Goal: Transaction & Acquisition: Purchase product/service

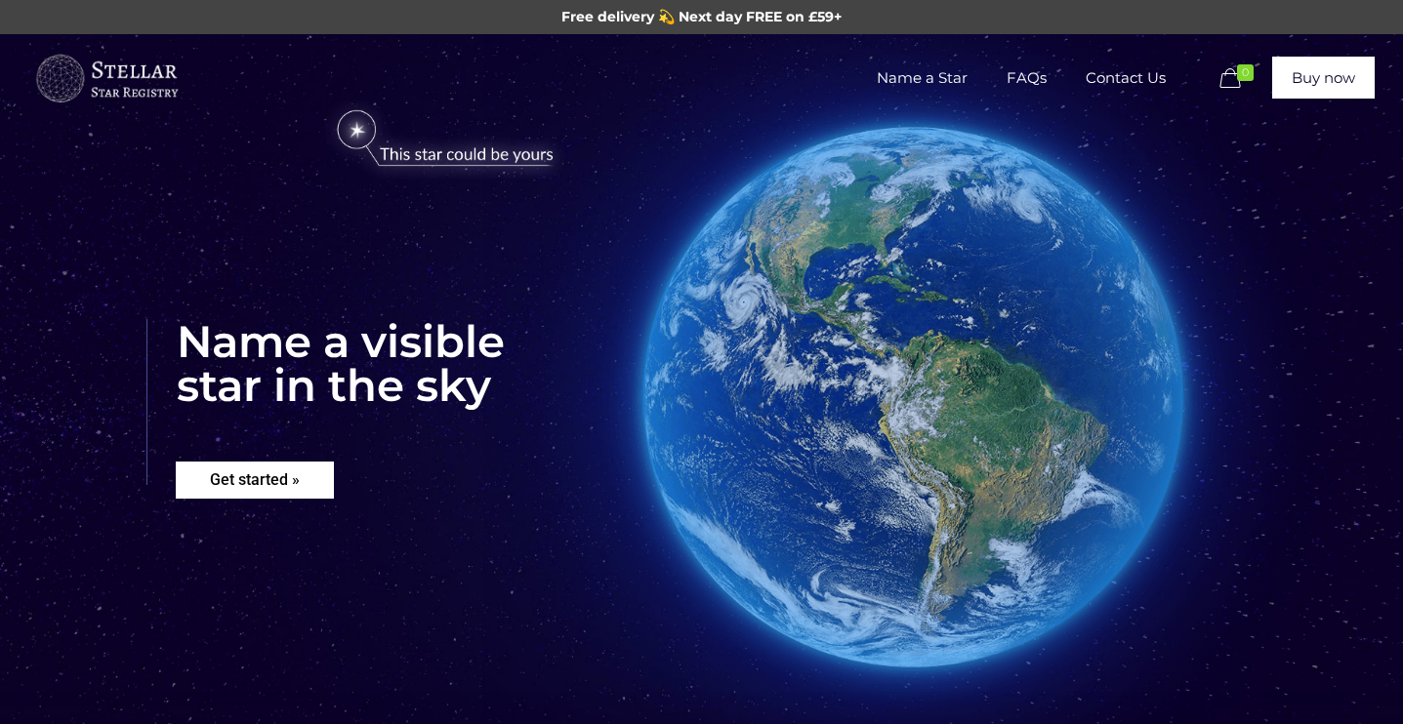
click at [308, 472] on rs-layer "Get started »" at bounding box center [255, 480] width 158 height 37
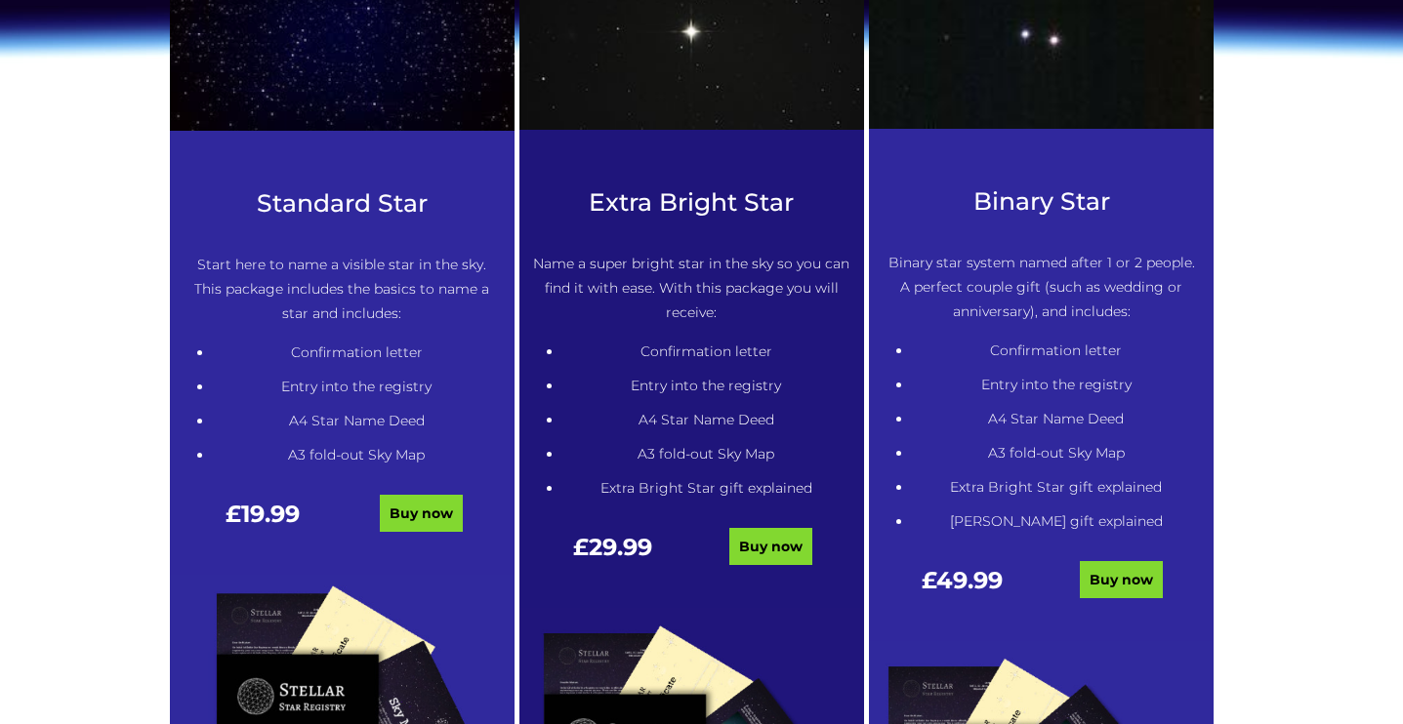
scroll to position [978, 0]
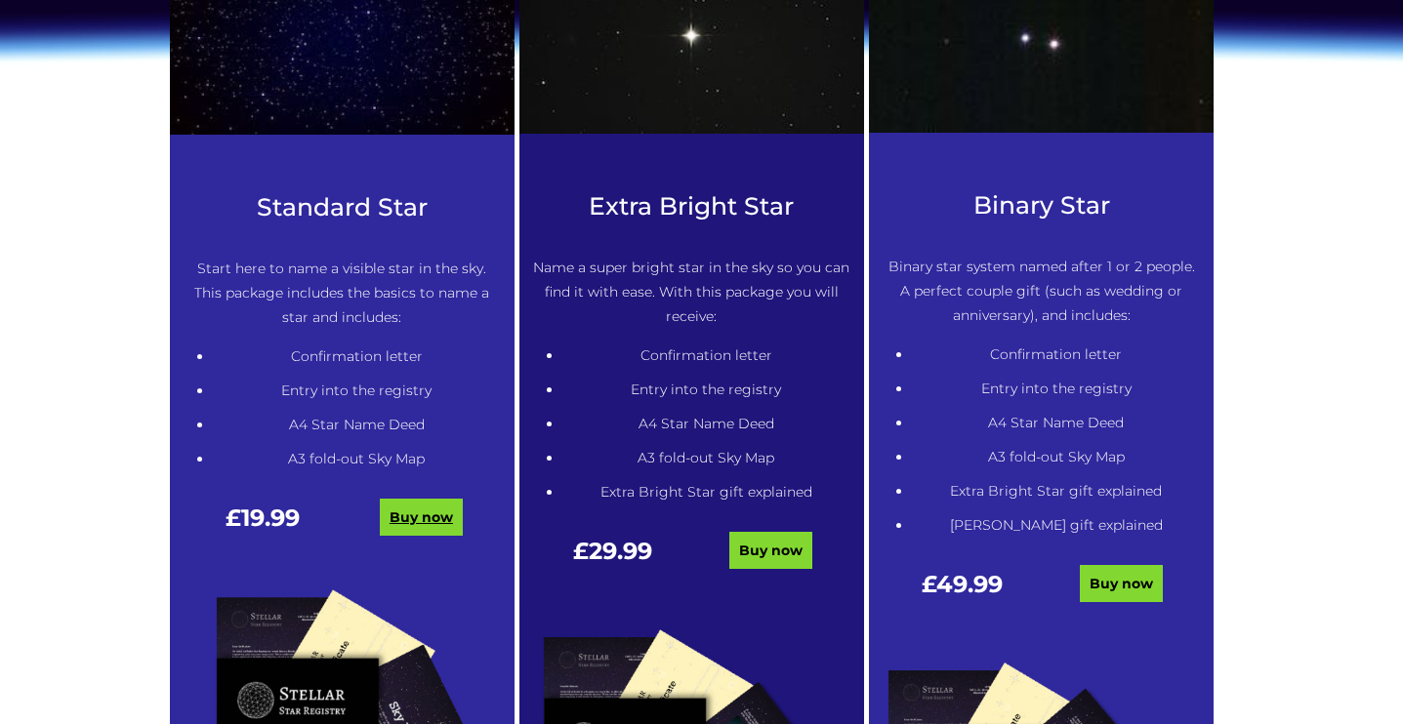
click at [431, 519] on link "Buy now" at bounding box center [421, 517] width 83 height 37
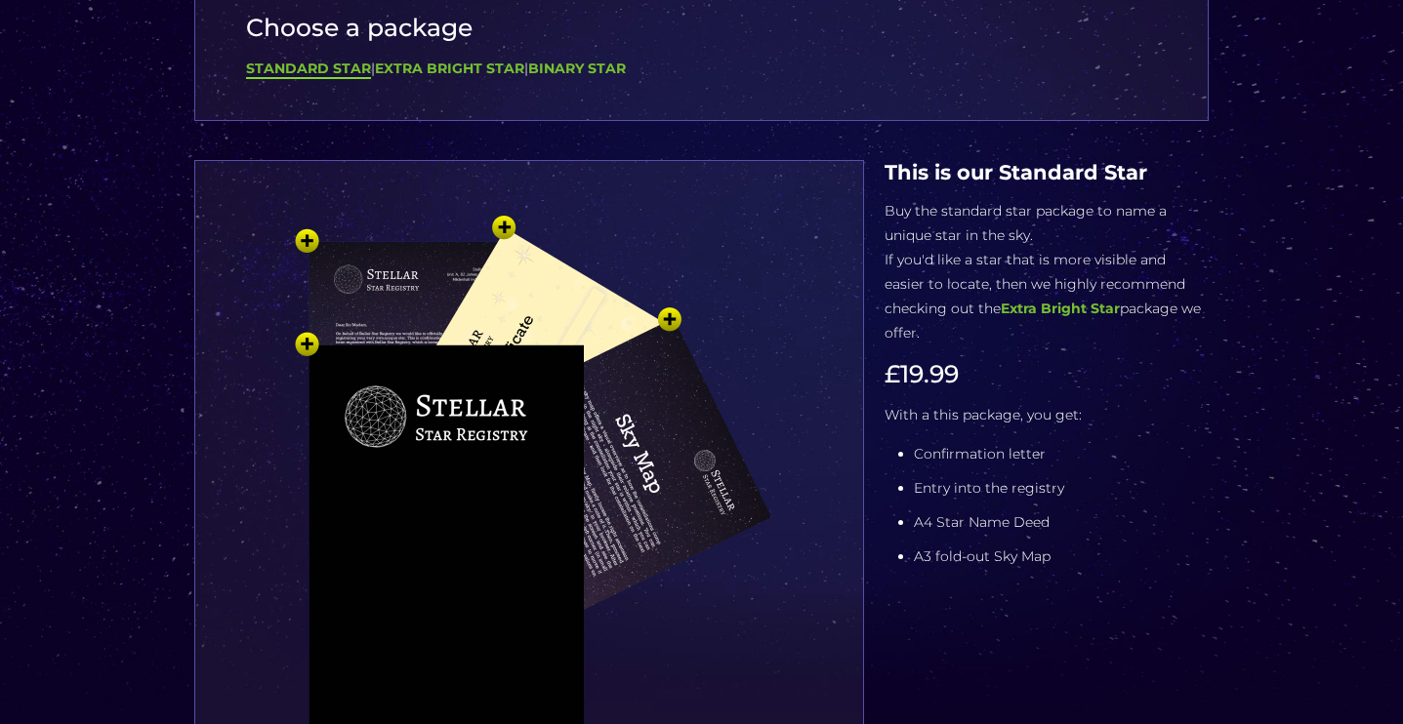
scroll to position [234, 0]
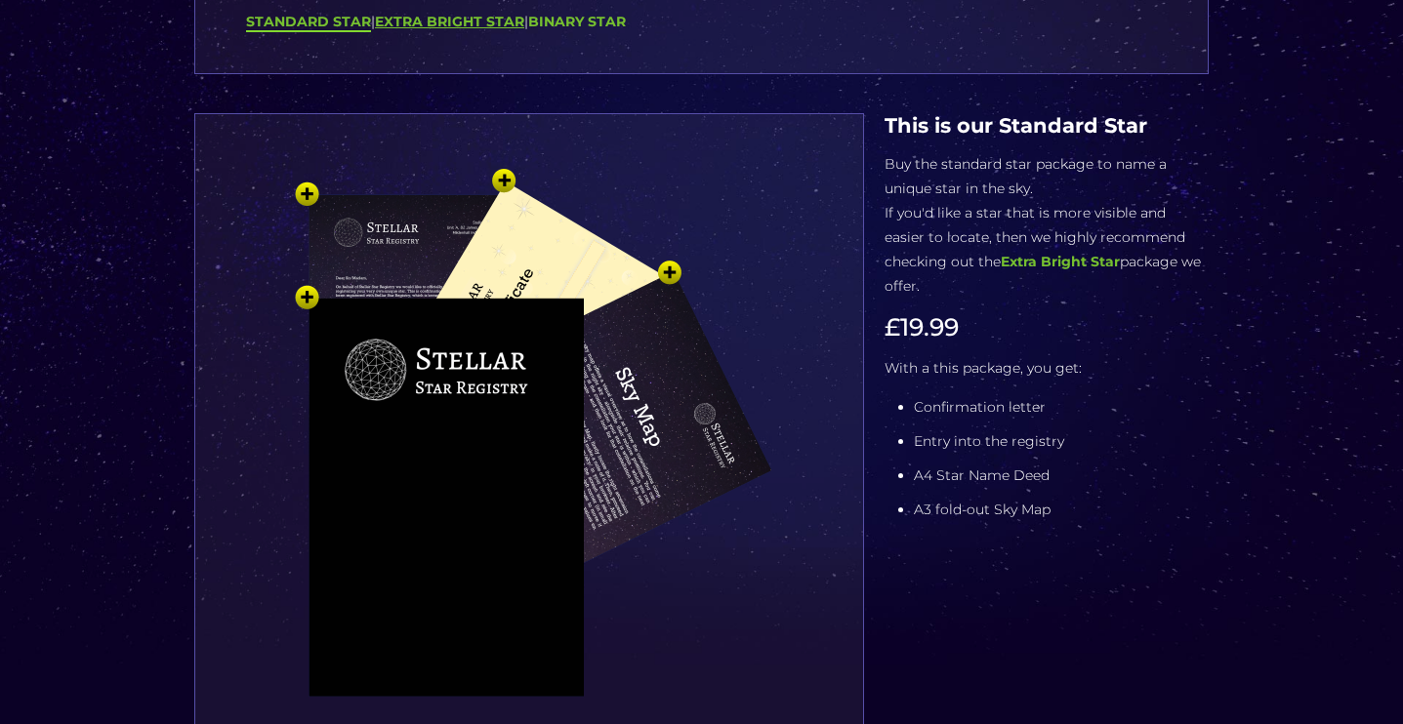
click at [473, 28] on b "Extra Bright Star" at bounding box center [449, 22] width 149 height 18
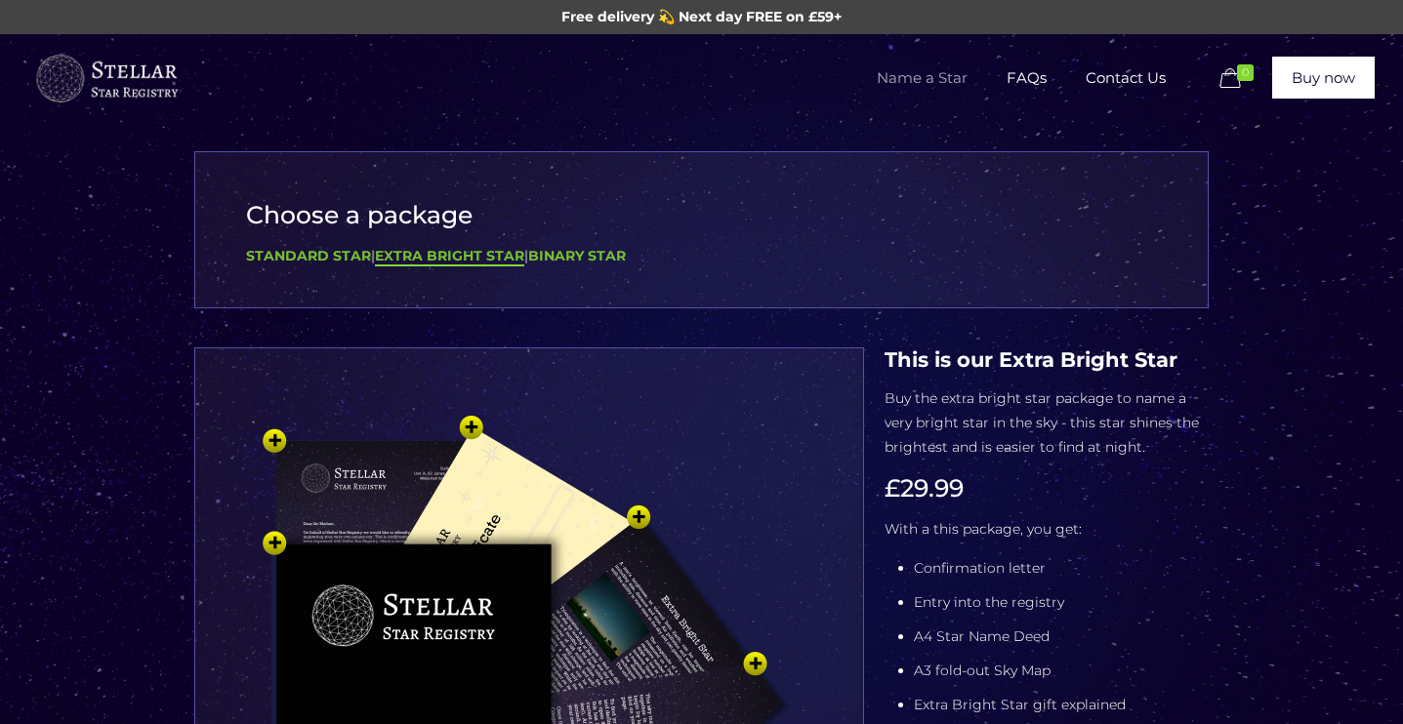
scroll to position [0, 0]
click at [344, 249] on b "Standard Star" at bounding box center [308, 256] width 125 height 18
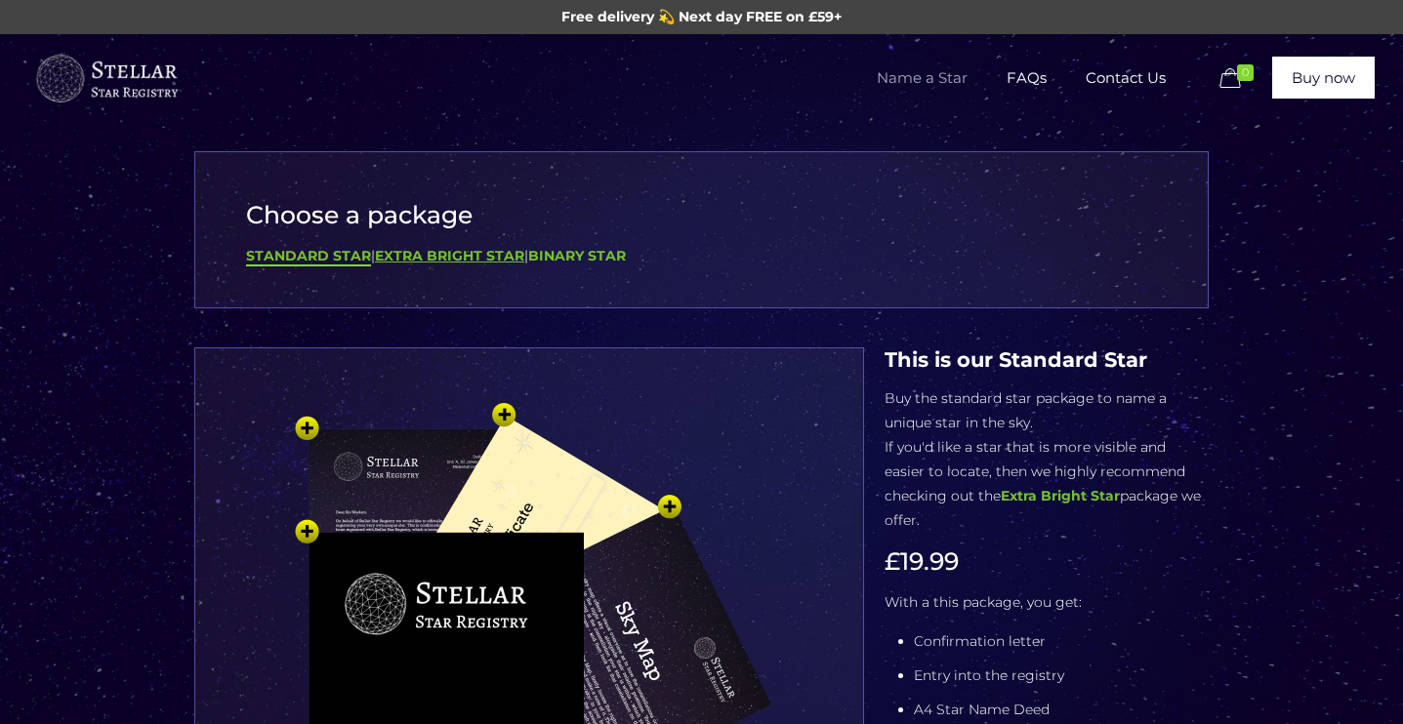
click at [476, 264] on div "Standard Star | Extra Bright Star | Binary Star" at bounding box center [701, 256] width 911 height 24
click at [472, 254] on b "Extra Bright Star" at bounding box center [449, 256] width 149 height 18
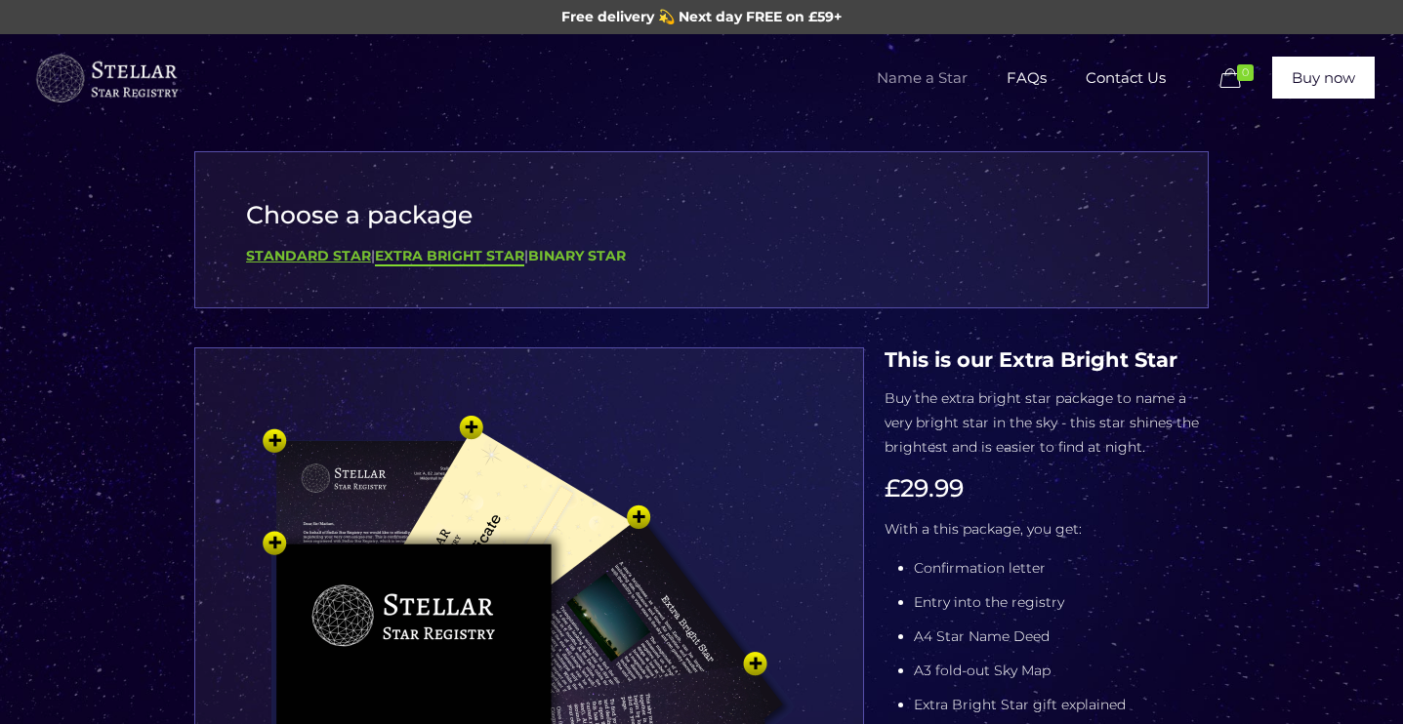
click at [338, 260] on b "Standard Star" at bounding box center [308, 256] width 125 height 18
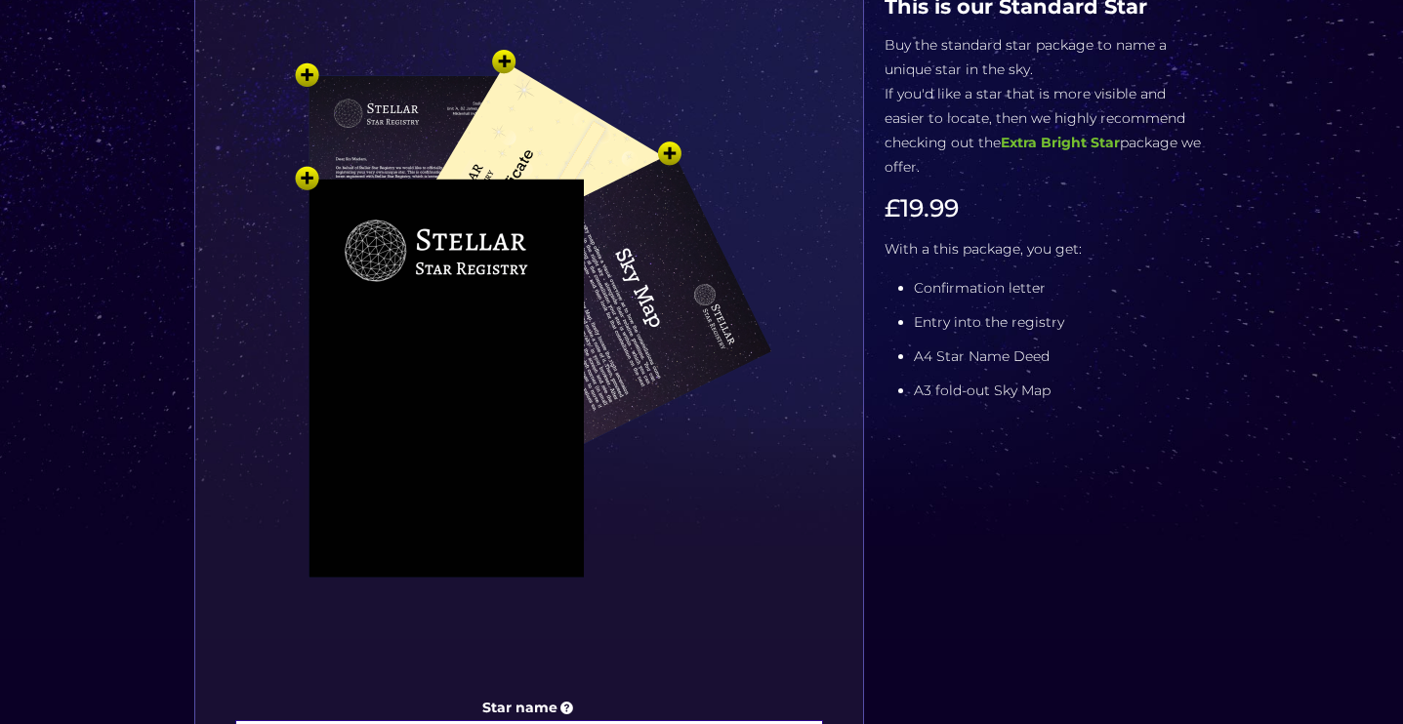
scroll to position [349, 0]
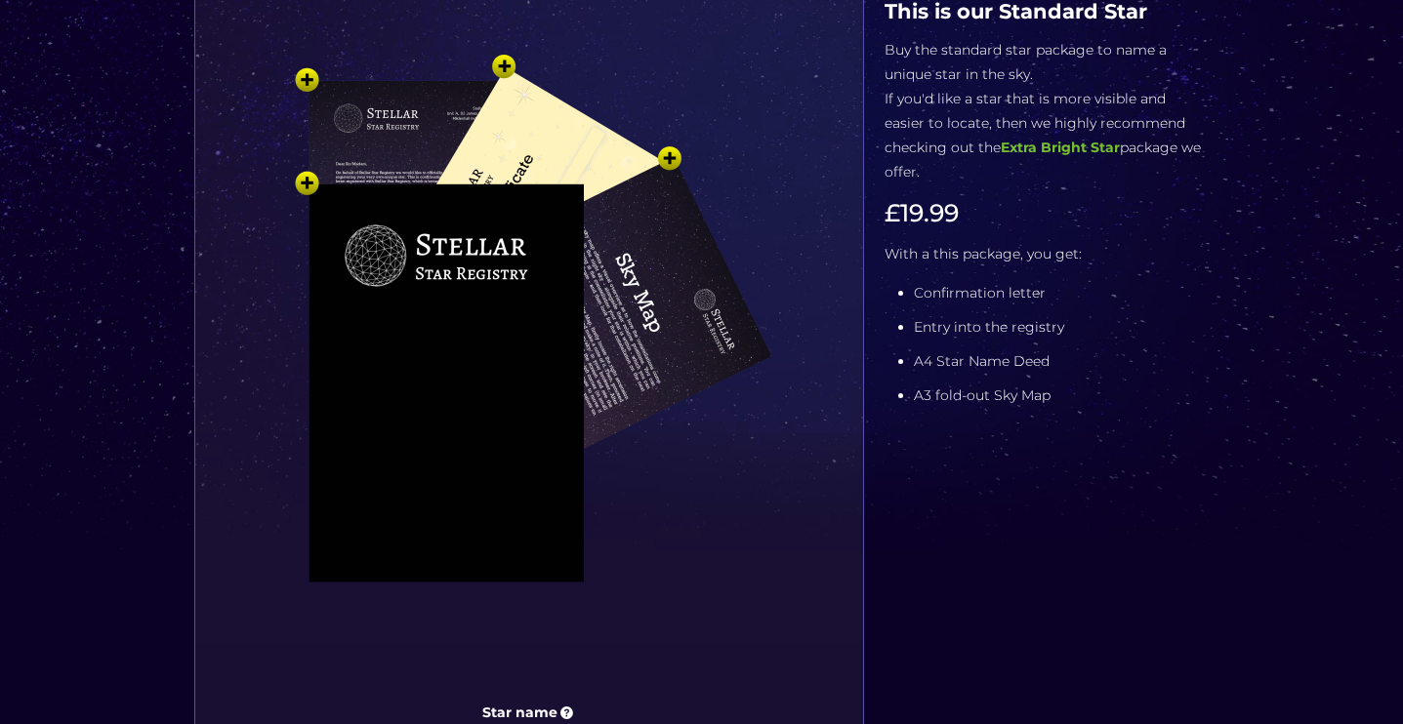
click at [666, 156] on img at bounding box center [529, 371] width 586 height 644
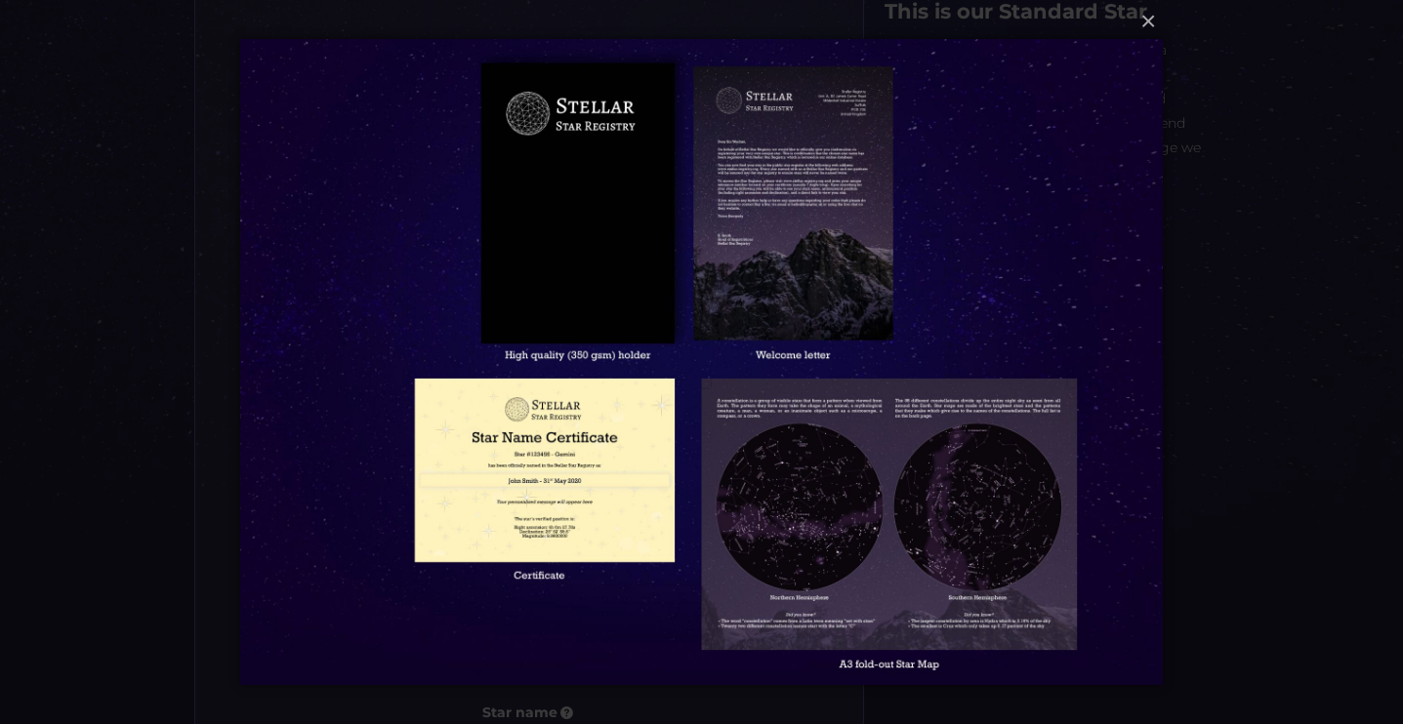
click at [577, 253] on img at bounding box center [702, 362] width 924 height 724
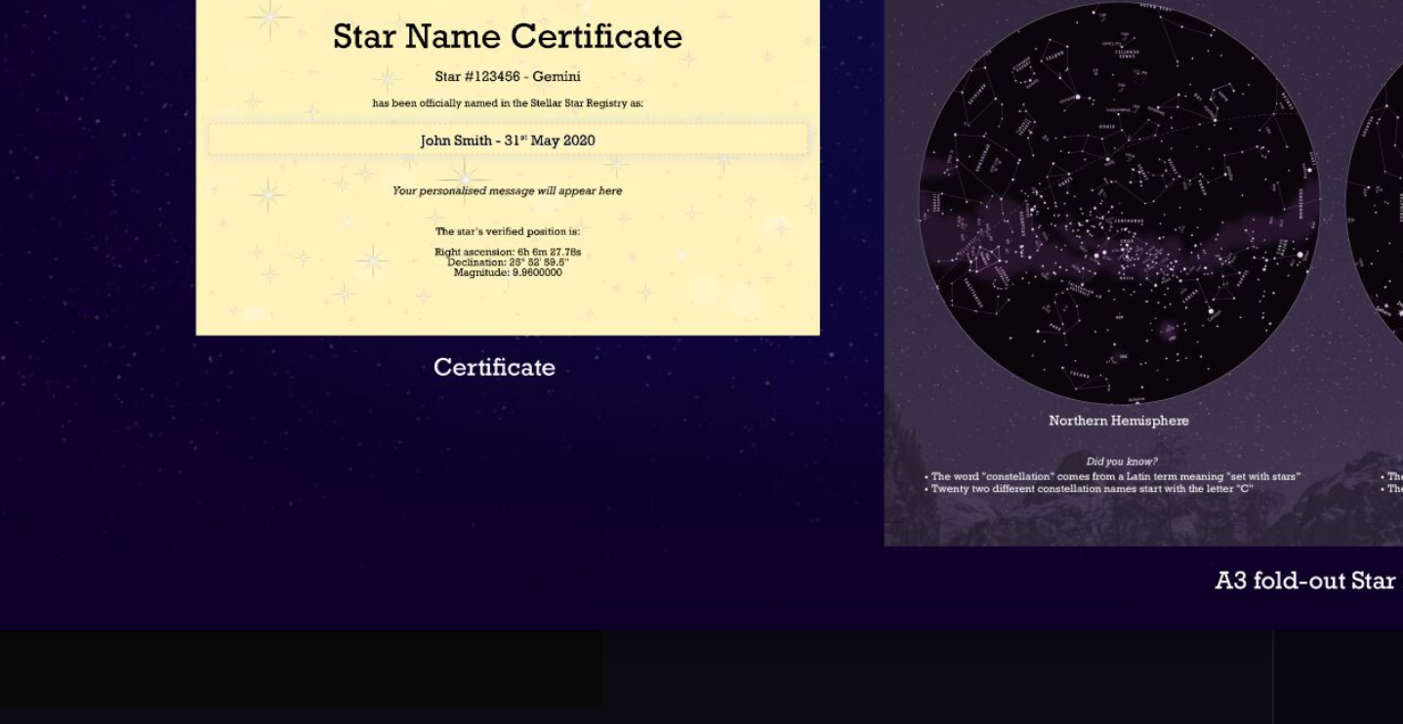
scroll to position [324, 0]
